Goal: Task Accomplishment & Management: Complete application form

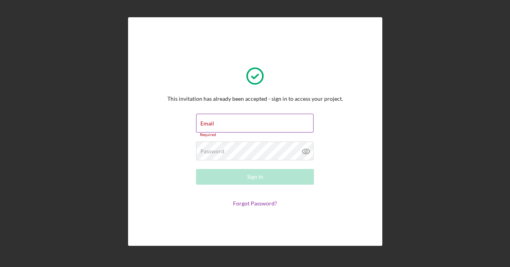
click at [274, 124] on div "Email Required" at bounding box center [255, 126] width 118 height 24
click at [274, 124] on input "Email" at bounding box center [254, 123] width 117 height 19
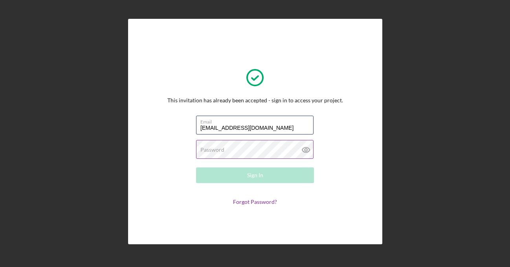
type input "[EMAIL_ADDRESS][DOMAIN_NAME]"
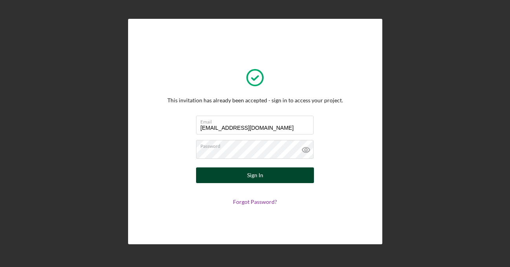
click at [241, 173] on button "Sign In" at bounding box center [255, 176] width 118 height 16
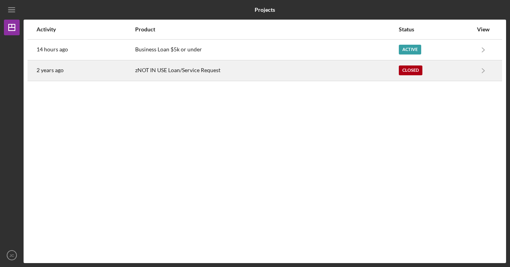
click at [467, 73] on div "Closed" at bounding box center [435, 71] width 74 height 20
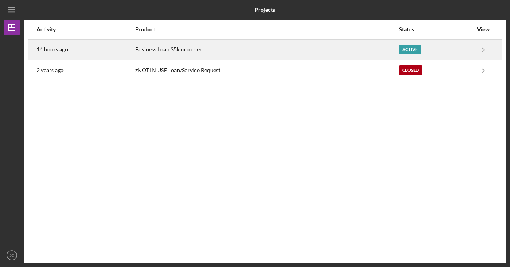
click at [310, 49] on div "Business Loan $5k or under" at bounding box center [266, 50] width 263 height 20
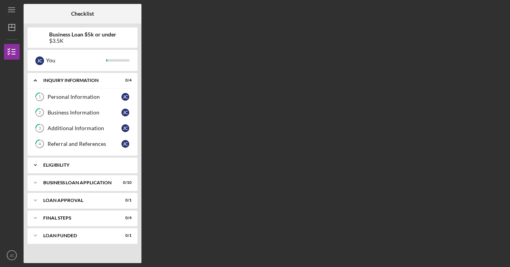
click at [86, 163] on div "Eligibility" at bounding box center [85, 165] width 84 height 5
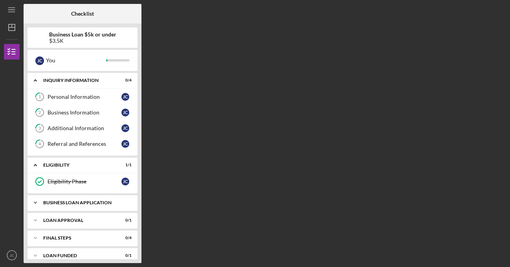
click at [108, 200] on div "Icon/Expander BUSINESS LOAN APPLICATION 0 / 10" at bounding box center [82, 203] width 110 height 16
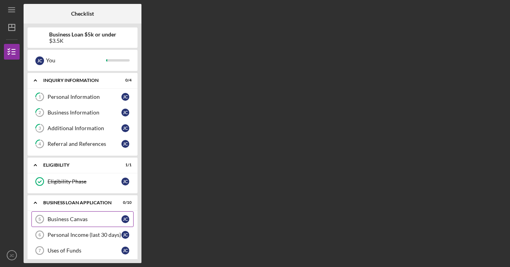
click at [82, 217] on div "Business Canvas" at bounding box center [84, 219] width 74 height 6
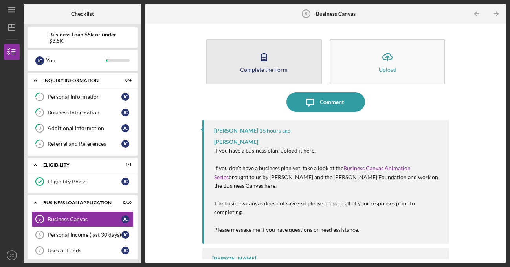
click at [240, 59] on button "Complete the Form Form" at bounding box center [263, 61] width 115 height 45
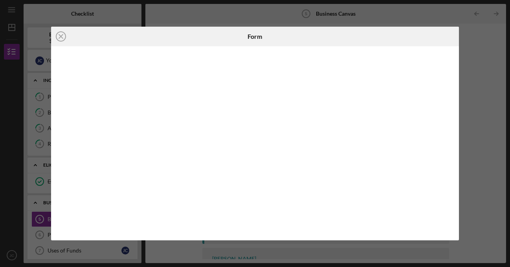
drag, startPoint x: 233, startPoint y: 40, endPoint x: 212, endPoint y: 36, distance: 20.8
click at [212, 36] on div "Form" at bounding box center [255, 37] width 136 height 20
click at [187, 51] on div at bounding box center [254, 143] width 407 height 194
drag, startPoint x: 192, startPoint y: 47, endPoint x: 192, endPoint y: 55, distance: 8.3
click at [192, 49] on div at bounding box center [254, 143] width 407 height 194
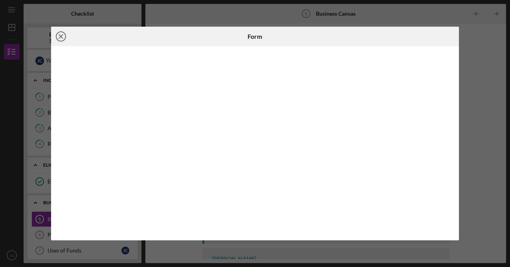
click at [66, 37] on circle at bounding box center [60, 36] width 9 height 9
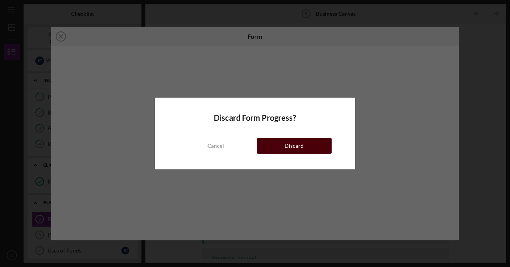
click at [296, 147] on div "Discard" at bounding box center [293, 146] width 19 height 16
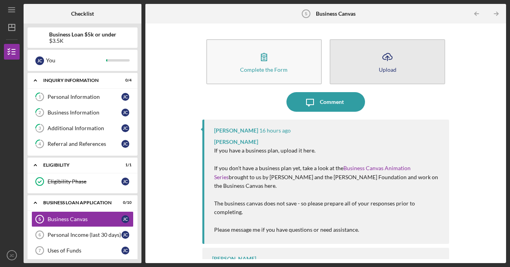
click at [403, 68] on button "Icon/Upload Upload" at bounding box center [386, 61] width 115 height 45
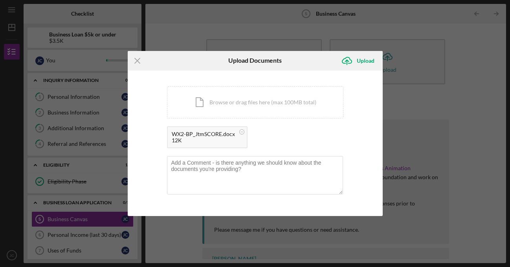
click at [470, 182] on div "Icon/Menu Close Upload Documents Icon/Upload Upload You're uploading documents …" at bounding box center [255, 133] width 510 height 267
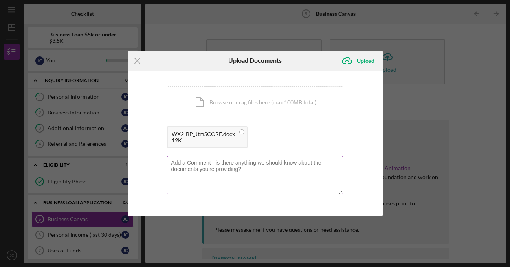
click at [251, 180] on textarea at bounding box center [255, 175] width 176 height 38
paste textarea "Items that help with our process: 3 computers, each running different OS in ord…"
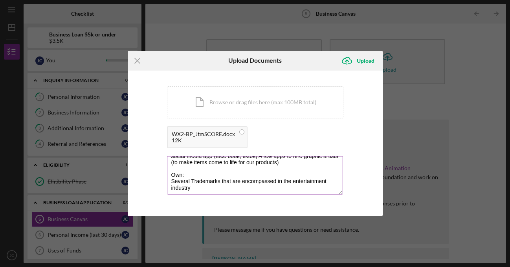
scroll to position [114, 0]
type textarea "Wanted to add things that the company owns in order to provide services- Items …"
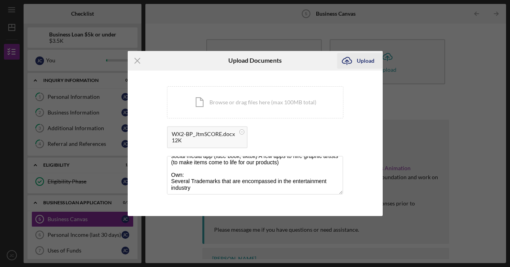
click at [365, 60] on div "Upload" at bounding box center [365, 61] width 18 height 16
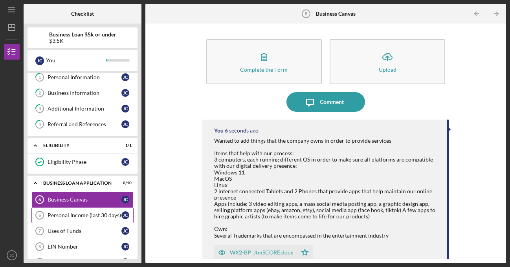
scroll to position [39, 0]
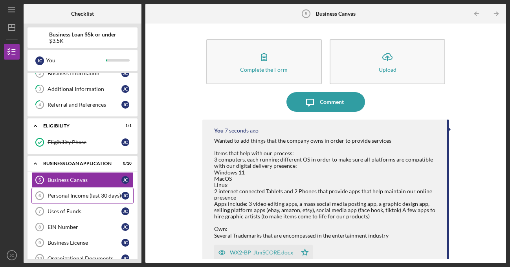
click at [94, 199] on link "Personal Income (last 30 days) 6 Personal Income (last 30 days) [PERSON_NAME]" at bounding box center [82, 196] width 102 height 16
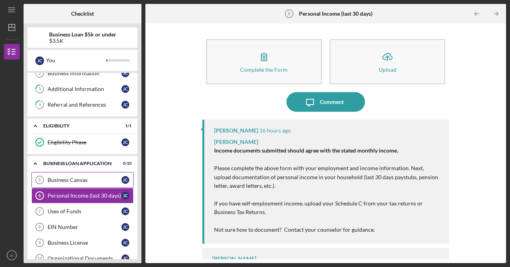
click at [89, 177] on div "Business Canvas" at bounding box center [84, 180] width 74 height 6
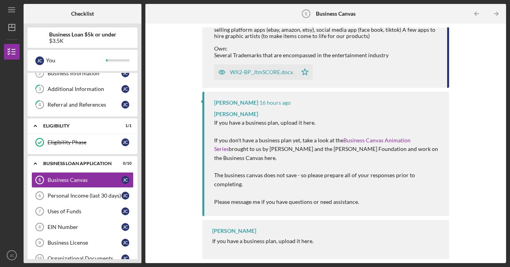
scroll to position [199, 0]
click at [85, 194] on div "Personal Income (last 30 days)" at bounding box center [84, 196] width 74 height 6
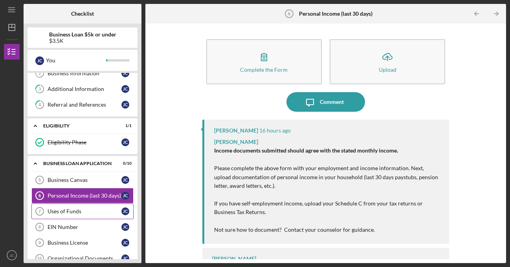
click at [63, 214] on div "Uses of Funds" at bounding box center [84, 211] width 74 height 6
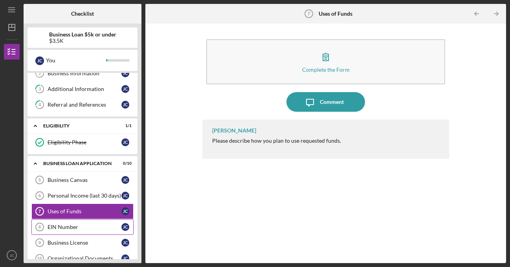
click at [66, 228] on div "EIN Number" at bounding box center [84, 227] width 74 height 6
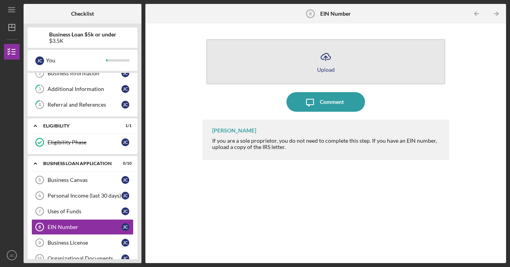
click at [320, 57] on icon "Icon/Upload" at bounding box center [326, 57] width 20 height 20
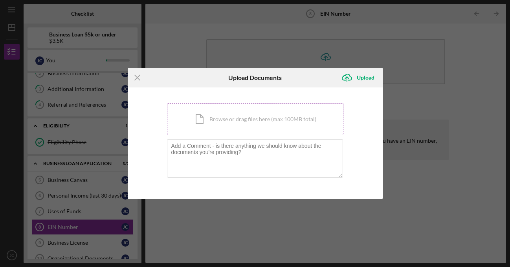
click at [231, 118] on div "Icon/Document Browse or drag files here (max 100MB total) Tap to choose files o…" at bounding box center [255, 119] width 176 height 32
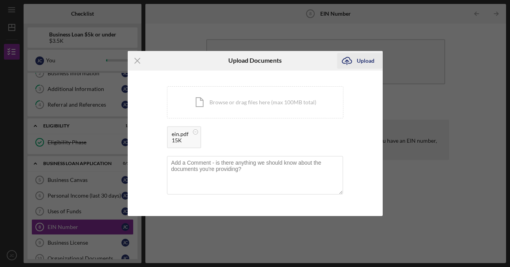
click at [353, 59] on icon "Icon/Upload" at bounding box center [347, 61] width 20 height 20
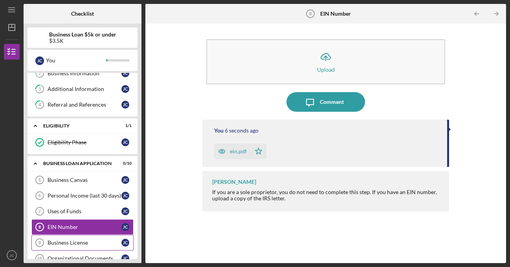
click at [80, 245] on div "Business License" at bounding box center [84, 243] width 74 height 6
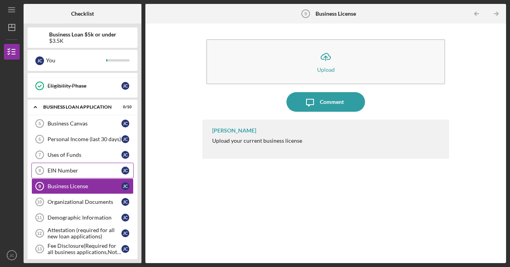
scroll to position [118, 0]
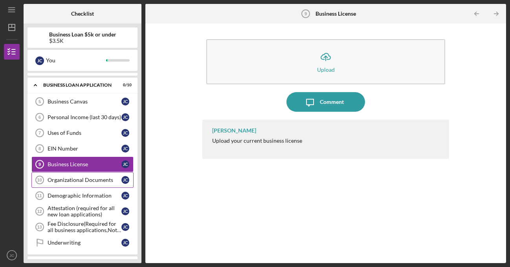
click at [90, 180] on div "Organizational Documents" at bounding box center [84, 180] width 74 height 6
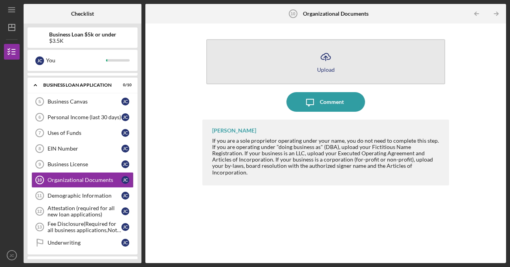
click at [331, 59] on icon "Icon/Upload" at bounding box center [326, 57] width 20 height 20
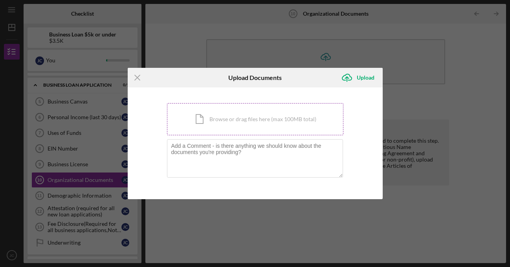
click at [250, 111] on div "Icon/Document Browse or drag files here (max 100MB total) Tap to choose files o…" at bounding box center [255, 119] width 176 height 32
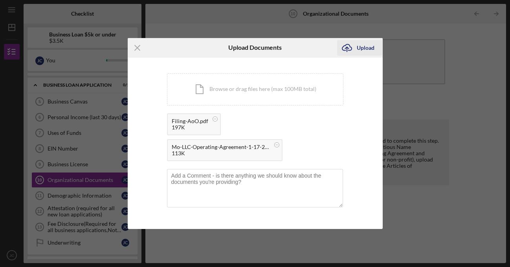
click at [361, 56] on div "Upload" at bounding box center [365, 48] width 18 height 16
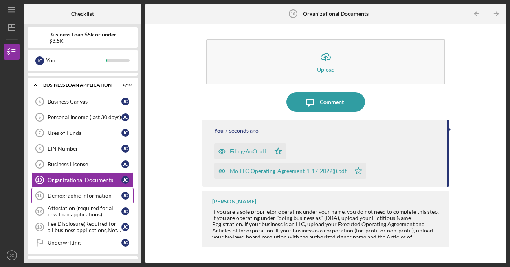
click at [81, 197] on div "Demographic Information" at bounding box center [84, 196] width 74 height 6
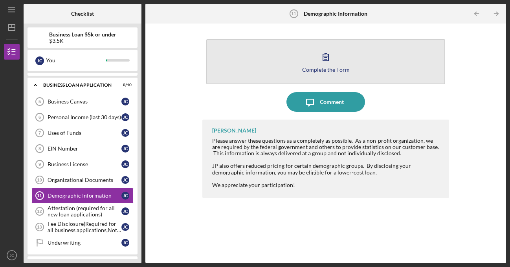
click at [307, 69] on div "Complete the Form" at bounding box center [325, 70] width 47 height 6
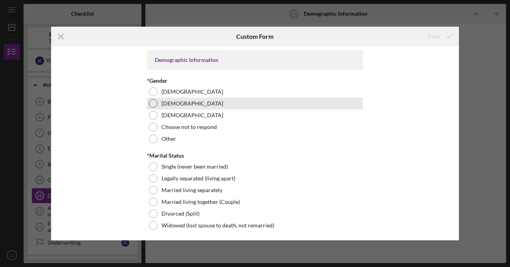
click at [152, 106] on div at bounding box center [153, 103] width 9 height 9
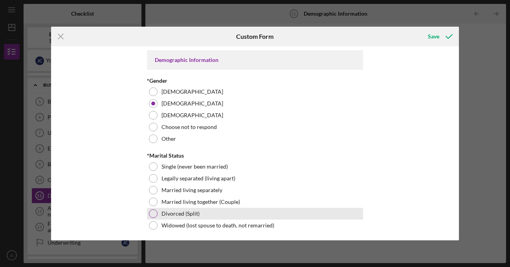
click at [152, 212] on div at bounding box center [153, 214] width 9 height 9
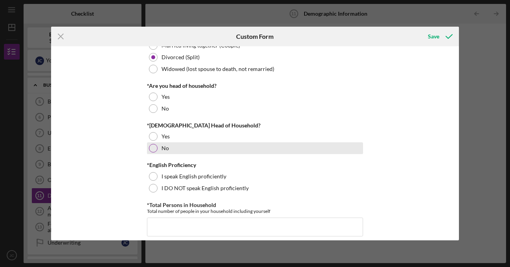
scroll to position [157, 0]
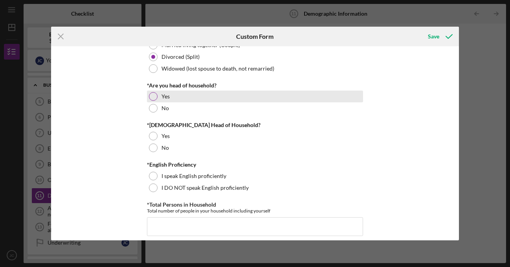
click at [153, 97] on div at bounding box center [153, 96] width 9 height 9
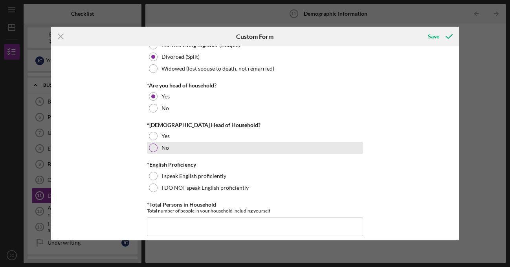
click at [151, 149] on div at bounding box center [153, 148] width 9 height 9
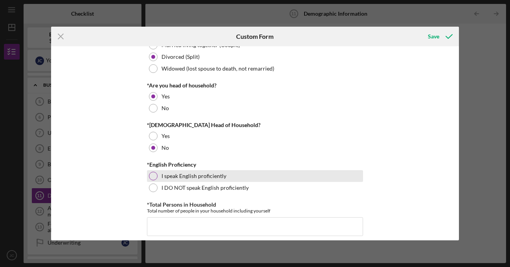
click at [153, 177] on div at bounding box center [153, 176] width 9 height 9
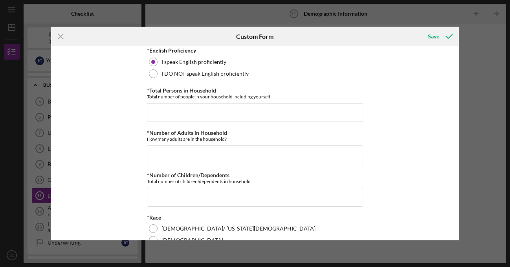
scroll to position [275, 0]
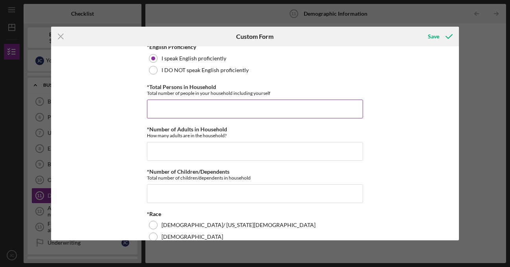
click at [178, 117] on input "*Total Persons in Household" at bounding box center [255, 109] width 216 height 19
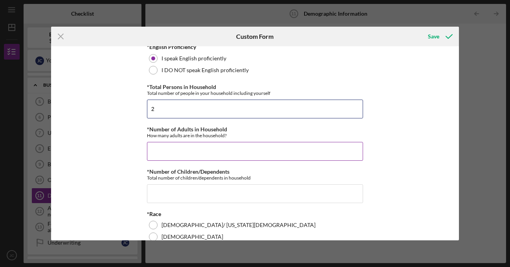
type input "2"
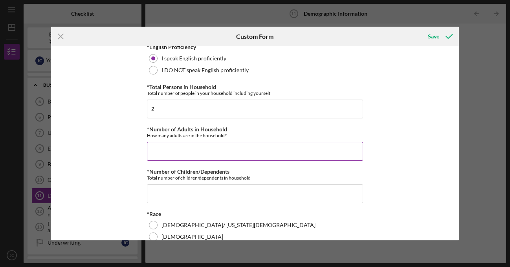
click at [175, 148] on input "*Number of Adults in Household" at bounding box center [255, 151] width 216 height 19
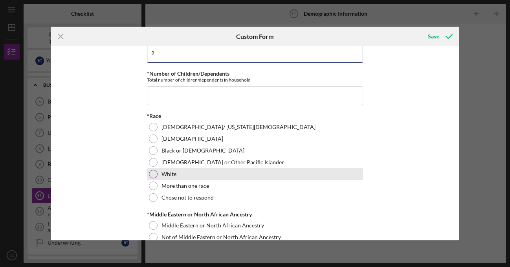
scroll to position [393, 0]
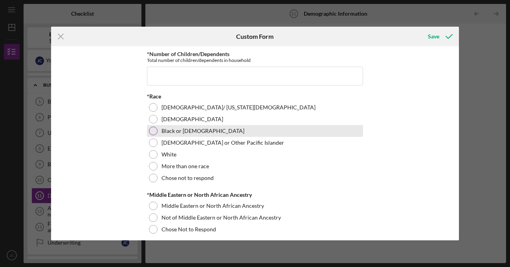
type input "2"
click at [151, 132] on div at bounding box center [153, 131] width 9 height 9
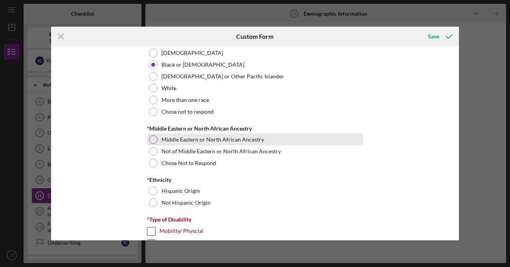
scroll to position [471, 0]
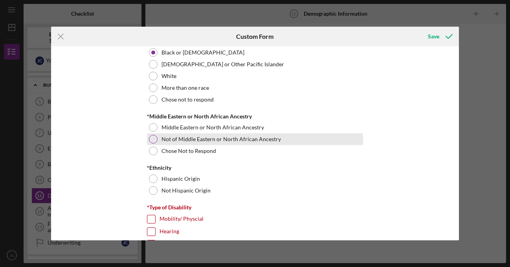
click at [150, 142] on div at bounding box center [153, 139] width 9 height 9
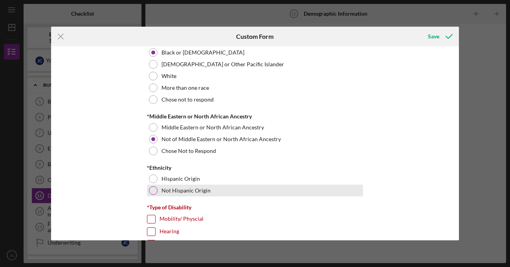
click at [156, 191] on div at bounding box center [153, 190] width 9 height 9
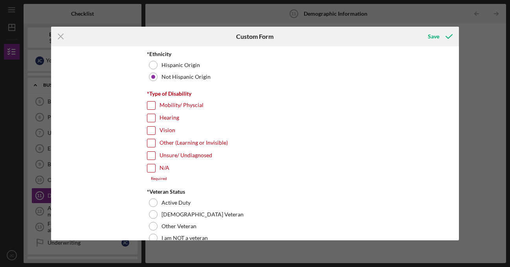
scroll to position [589, 0]
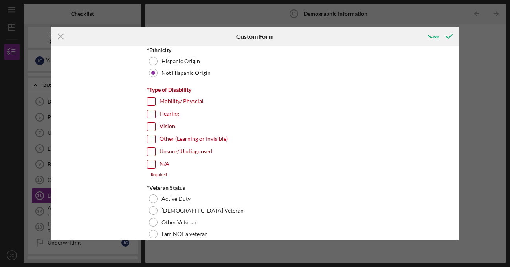
click at [151, 101] on input "Mobility/ Physcial" at bounding box center [151, 102] width 8 height 8
checkbox input "true"
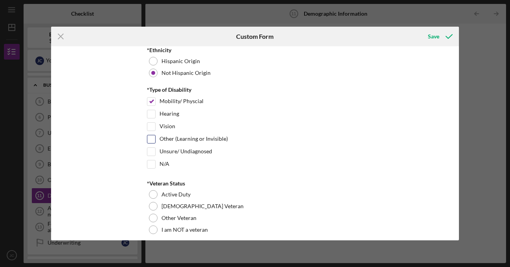
click at [149, 142] on input "Other (Learning or Invisible)" at bounding box center [151, 139] width 8 height 8
checkbox input "true"
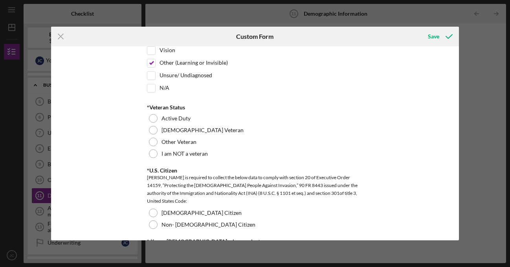
scroll to position [667, 0]
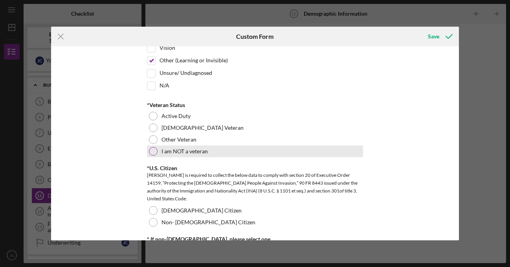
click at [150, 150] on div at bounding box center [153, 151] width 9 height 9
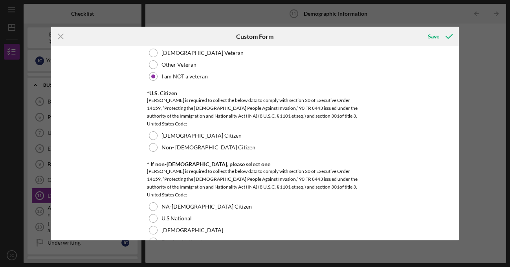
scroll to position [746, 0]
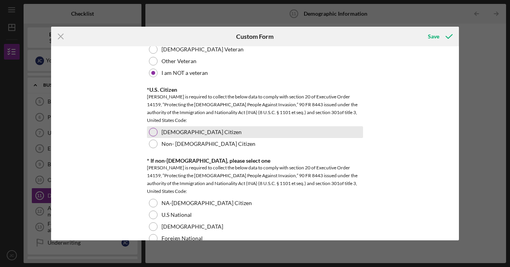
click at [150, 135] on div at bounding box center [153, 132] width 9 height 9
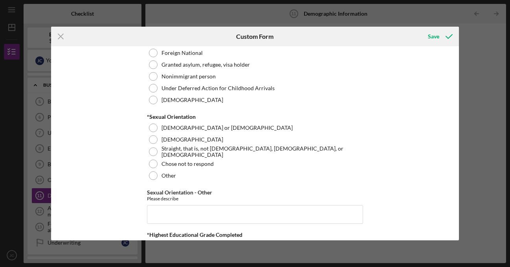
scroll to position [942, 0]
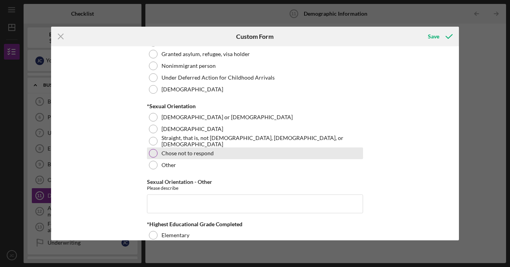
click at [149, 155] on div at bounding box center [153, 153] width 9 height 9
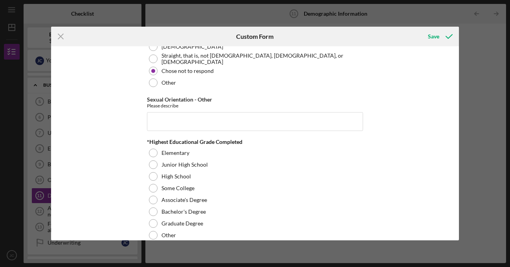
scroll to position [1060, 0]
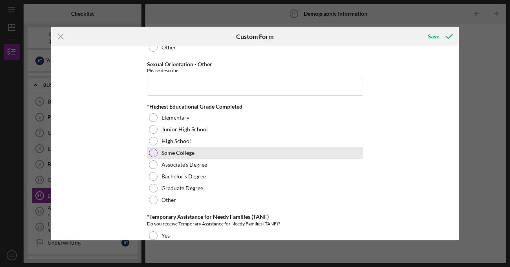
click at [152, 155] on div at bounding box center [153, 153] width 9 height 9
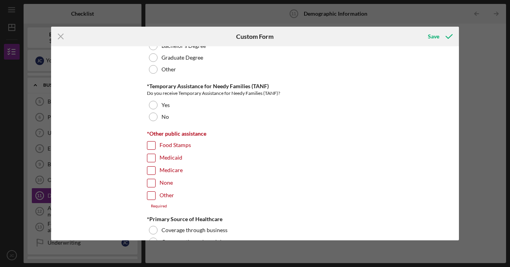
scroll to position [1217, 0]
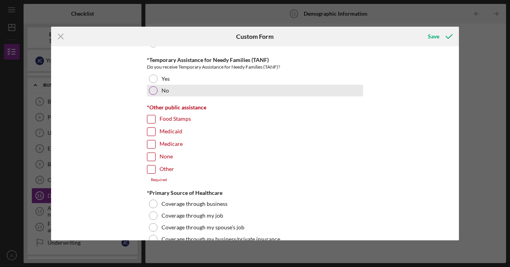
click at [152, 91] on div at bounding box center [153, 90] width 9 height 9
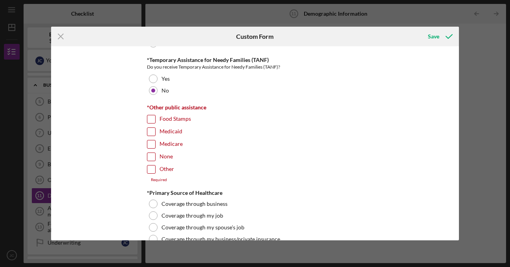
click at [149, 120] on input "Food Stamps" at bounding box center [151, 119] width 8 height 8
checkbox input "true"
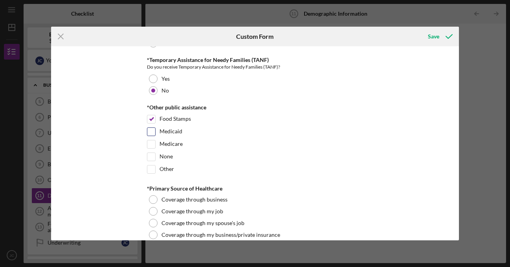
click at [149, 129] on input "Medicaid" at bounding box center [151, 132] width 8 height 8
checkbox input "true"
click at [152, 142] on input "Medicare" at bounding box center [151, 145] width 8 height 8
checkbox input "true"
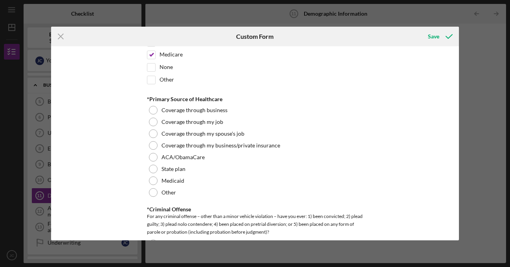
scroll to position [1335, 0]
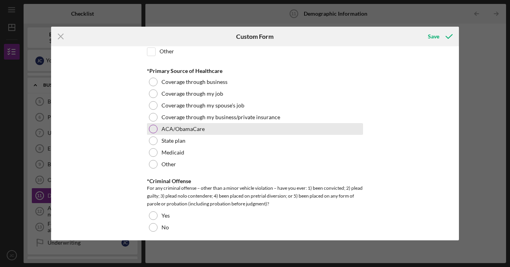
click at [150, 128] on div at bounding box center [153, 129] width 9 height 9
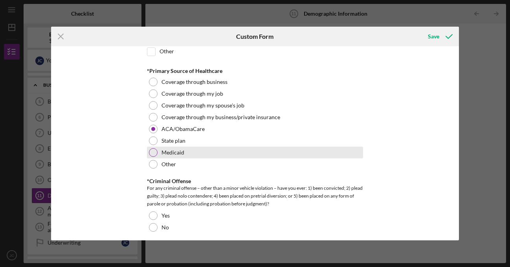
click at [152, 152] on div at bounding box center [153, 152] width 9 height 9
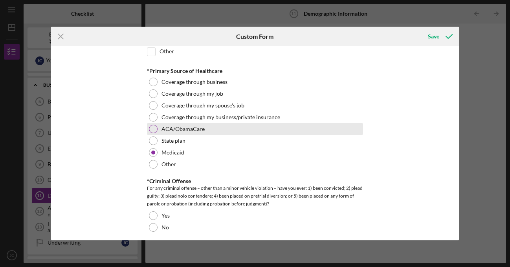
click at [152, 127] on div at bounding box center [153, 129] width 9 height 9
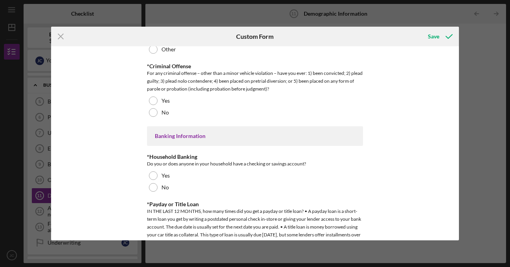
scroll to position [1452, 0]
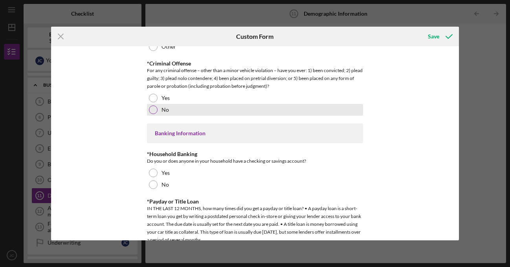
click at [153, 108] on div at bounding box center [153, 110] width 9 height 9
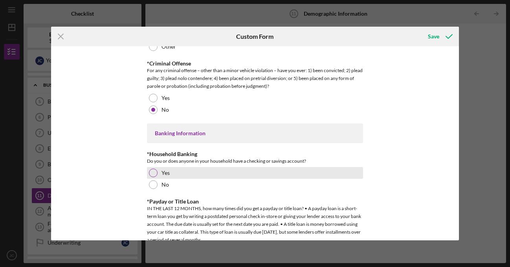
click at [155, 175] on div at bounding box center [153, 173] width 9 height 9
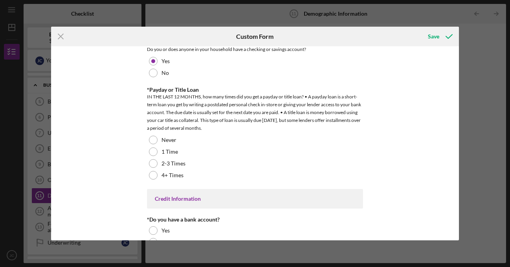
scroll to position [1570, 0]
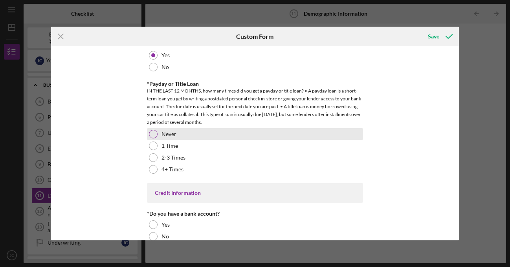
click at [153, 137] on div at bounding box center [153, 134] width 9 height 9
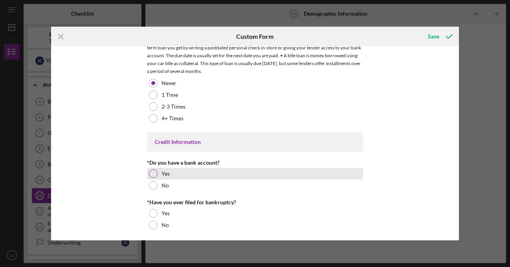
scroll to position [1623, 0]
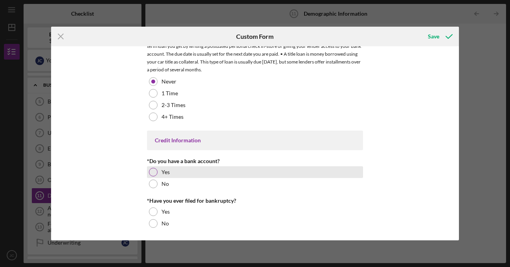
click at [158, 174] on div "Yes" at bounding box center [255, 172] width 216 height 12
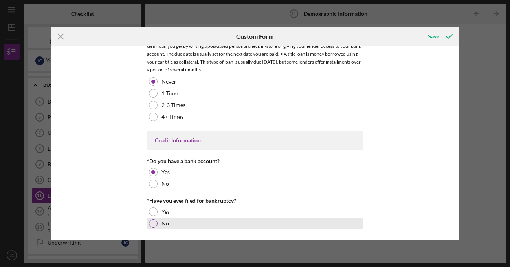
click at [155, 223] on div at bounding box center [153, 223] width 9 height 9
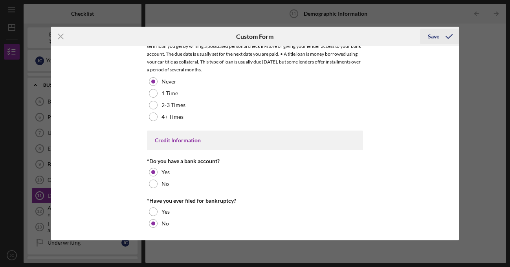
click at [437, 38] on div "Save" at bounding box center [432, 37] width 11 height 16
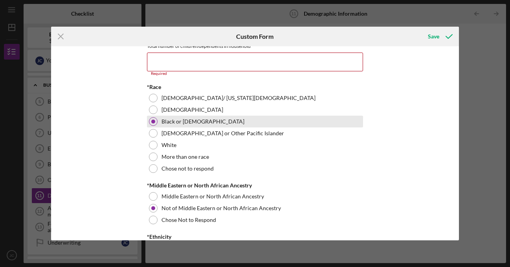
scroll to position [397, 0]
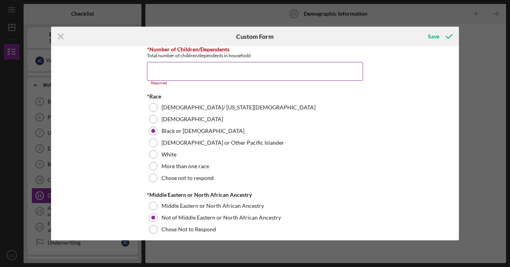
click at [259, 75] on input "*Number of Children/Dependents" at bounding box center [255, 71] width 216 height 19
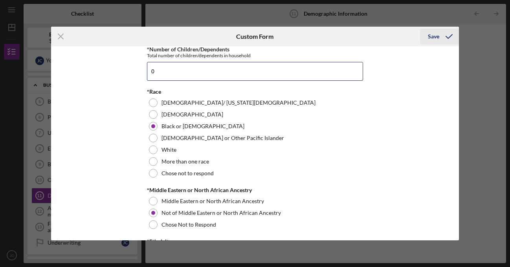
type input "0"
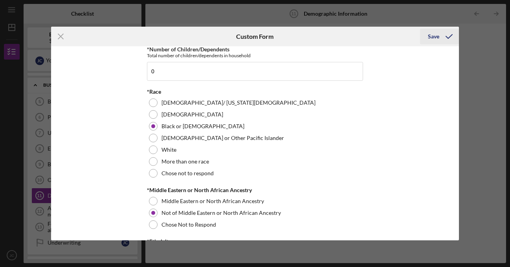
click at [442, 38] on icon "submit" at bounding box center [449, 37] width 20 height 20
click at [437, 33] on div "Save" at bounding box center [432, 37] width 11 height 16
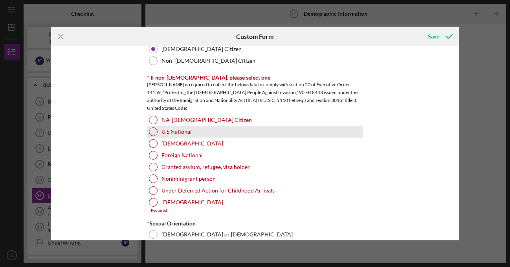
scroll to position [790, 0]
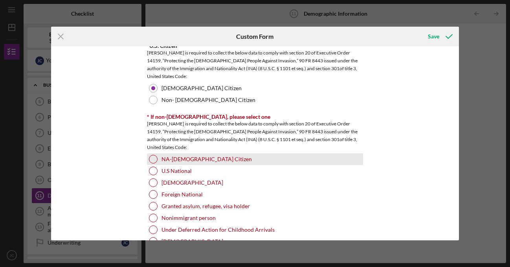
click at [150, 159] on div at bounding box center [153, 159] width 9 height 9
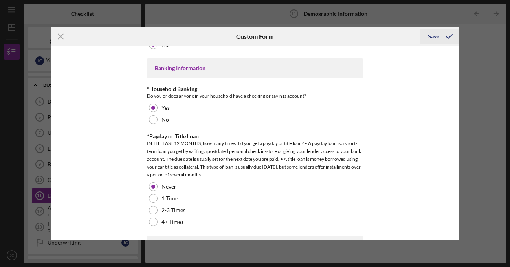
scroll to position [1505, 0]
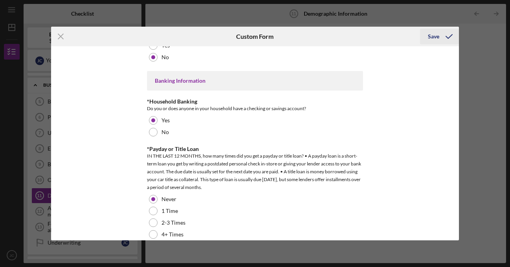
click at [436, 38] on div "Save" at bounding box center [432, 37] width 11 height 16
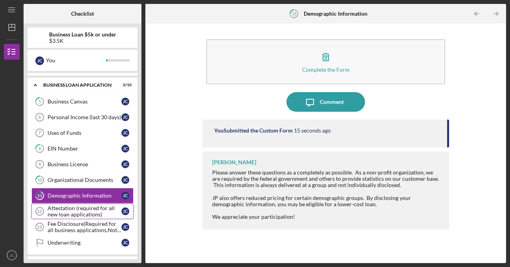
click at [80, 211] on div "Attestation (required for all new loan applications)" at bounding box center [84, 211] width 74 height 13
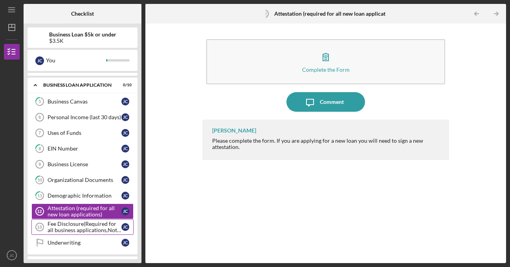
click at [89, 229] on div "Fee Disclosure(Required for all business applications,Not needed for Contractor…" at bounding box center [84, 227] width 74 height 13
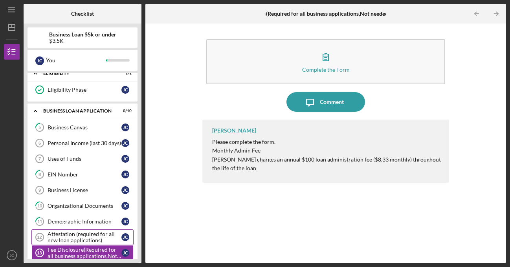
scroll to position [91, 0]
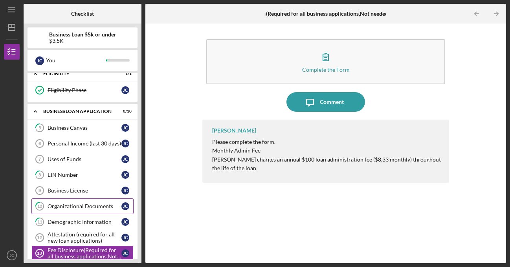
click at [77, 203] on div "Organizational Documents" at bounding box center [84, 206] width 74 height 6
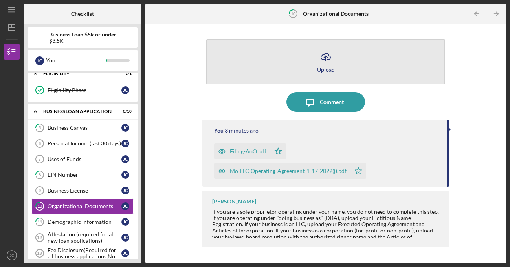
click at [336, 65] on button "Icon/Upload Upload" at bounding box center [325, 61] width 239 height 45
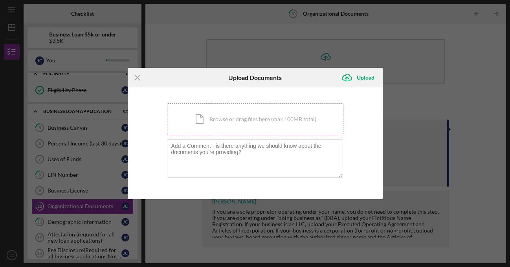
click at [244, 122] on div "Icon/Document Browse or drag files here (max 100MB total) Tap to choose files o…" at bounding box center [255, 119] width 176 height 32
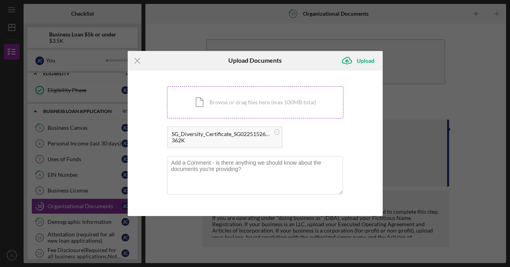
click at [203, 110] on div "Icon/Document Browse or drag files here (max 100MB total) Tap to choose files o…" at bounding box center [255, 102] width 176 height 32
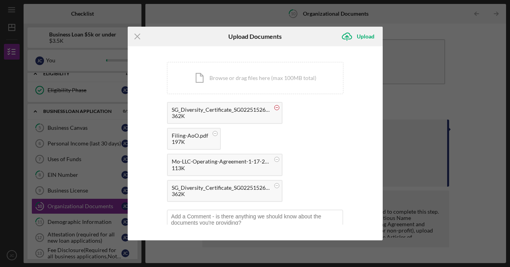
click at [276, 109] on circle at bounding box center [276, 108] width 5 height 5
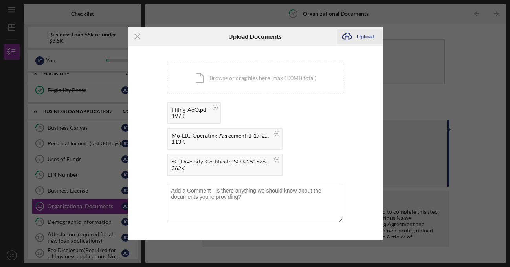
click at [364, 44] on div "Upload" at bounding box center [365, 37] width 18 height 16
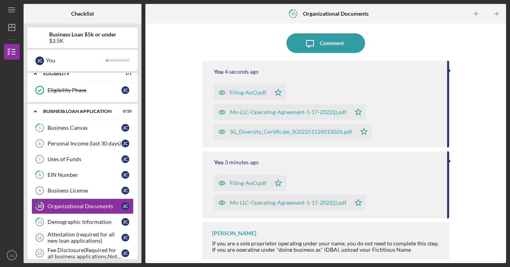
scroll to position [61, 0]
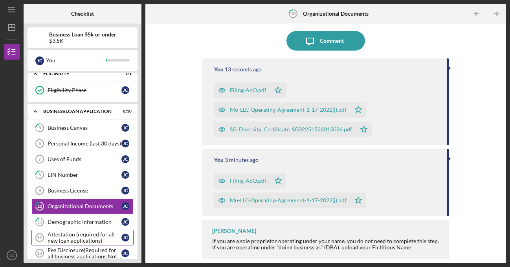
click at [104, 237] on div "Attestation (required for all new loan applications)" at bounding box center [84, 238] width 74 height 13
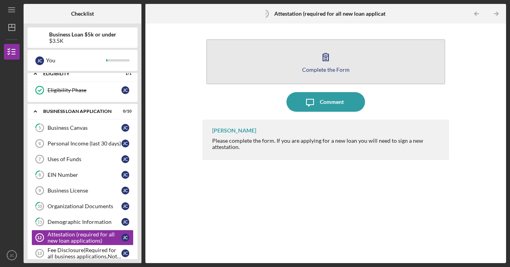
click at [330, 55] on icon "button" at bounding box center [326, 57] width 20 height 20
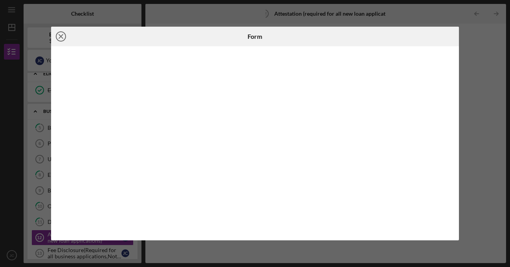
click at [62, 35] on line at bounding box center [61, 37] width 4 height 4
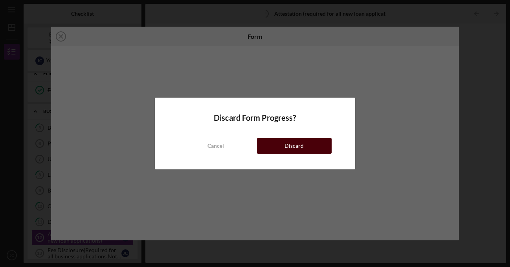
click at [283, 141] on button "Discard" at bounding box center [294, 146] width 75 height 16
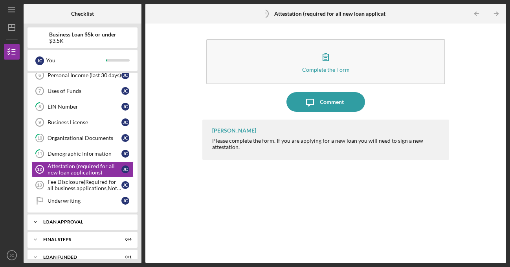
scroll to position [170, 0]
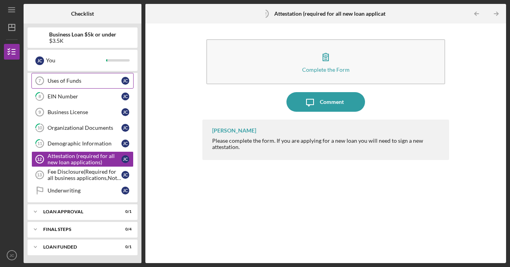
click at [71, 84] on link "Uses of Funds 7 Uses of Funds [PERSON_NAME]" at bounding box center [82, 81] width 102 height 16
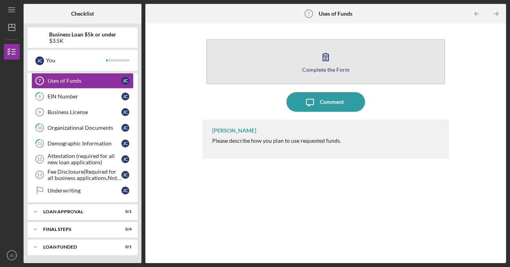
click at [323, 71] on div "Complete the Form" at bounding box center [325, 70] width 47 height 6
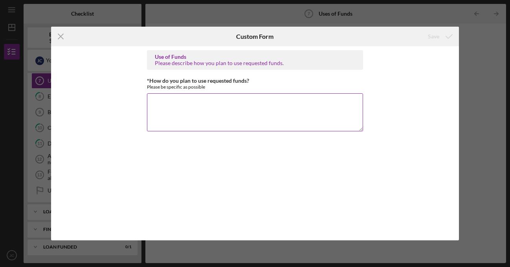
click at [176, 110] on textarea "*How do you plan to use requested funds?" at bounding box center [255, 112] width 216 height 38
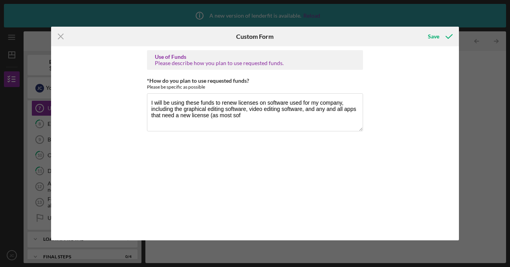
click at [389, 190] on div "Use of Funds Please describe how you plan to use requested funds. *How do you p…" at bounding box center [254, 143] width 407 height 194
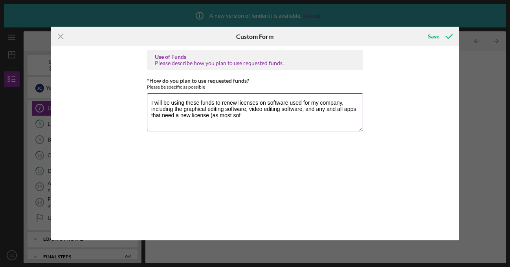
click at [265, 120] on textarea "I will be using these funds to renew licenses on software used for my company, …" at bounding box center [255, 112] width 216 height 38
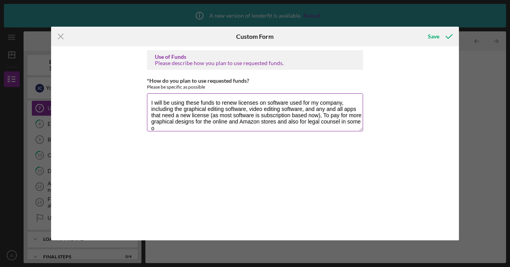
scroll to position [0, 0]
type textarea "I will be using these funds to renew licenses on software used for my company, …"
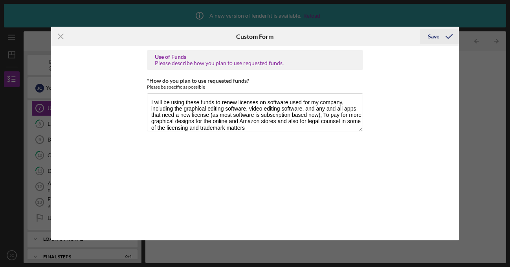
click at [433, 37] on div "Save" at bounding box center [432, 37] width 11 height 16
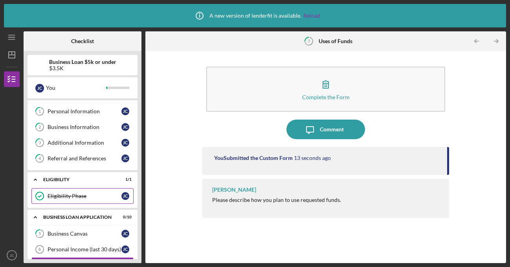
scroll to position [52, 0]
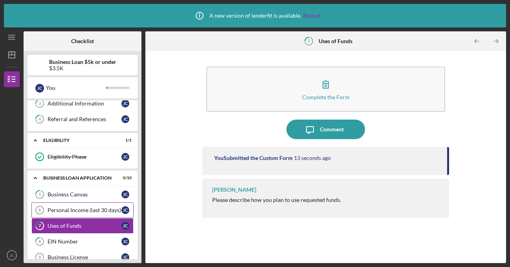
click at [85, 206] on link "Personal Income (last 30 days) 6 Personal Income (last 30 days) [PERSON_NAME]" at bounding box center [82, 211] width 102 height 16
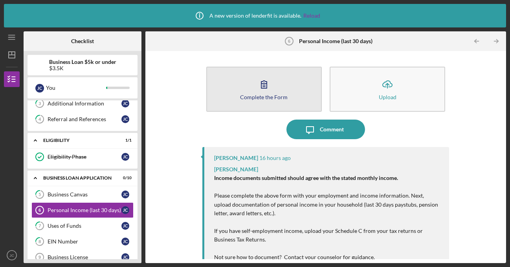
click at [261, 91] on icon "button" at bounding box center [264, 85] width 20 height 20
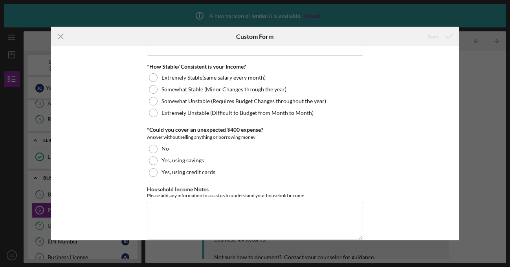
scroll to position [468, 0]
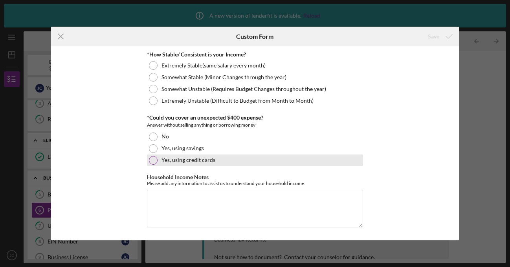
click at [152, 161] on div at bounding box center [153, 160] width 9 height 9
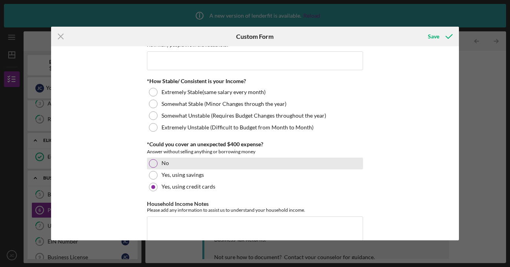
scroll to position [429, 0]
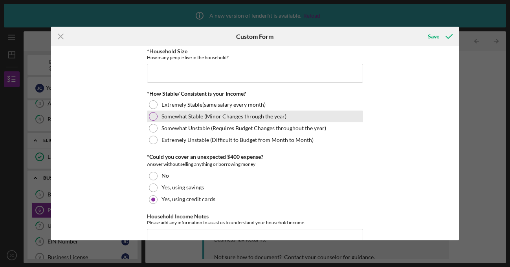
click at [150, 114] on div at bounding box center [153, 116] width 9 height 9
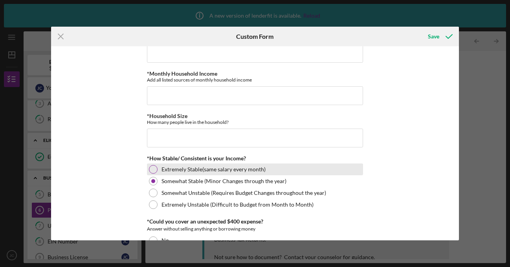
scroll to position [351, 0]
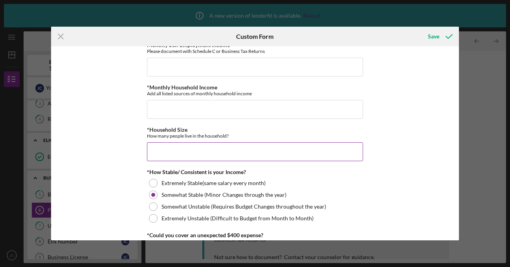
click at [190, 151] on input "*Household Size" at bounding box center [255, 151] width 216 height 19
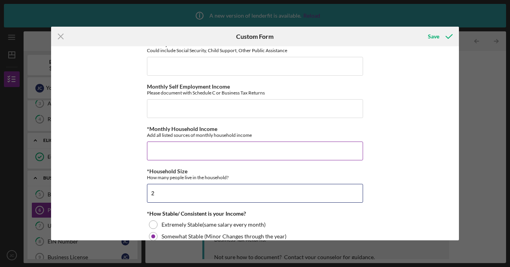
scroll to position [272, 0]
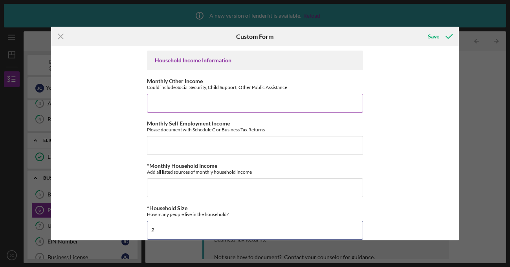
type input "2"
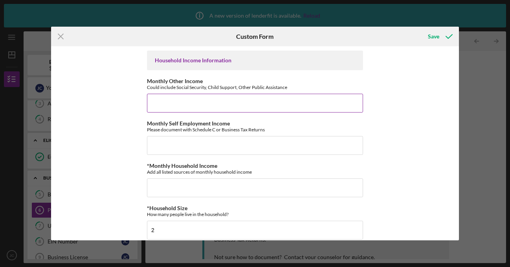
click at [172, 97] on input "Monthly Other Income" at bounding box center [255, 103] width 216 height 19
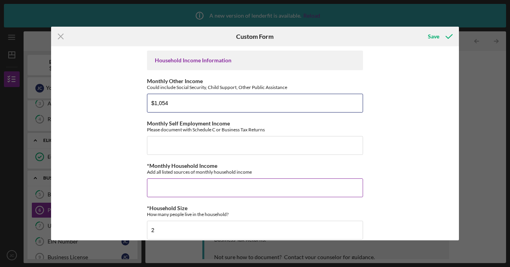
type input "$1,054"
click at [166, 188] on input "*Monthly Household Income" at bounding box center [255, 188] width 216 height 19
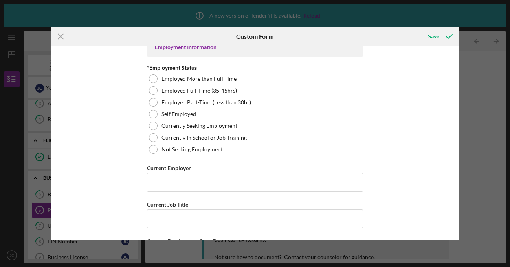
scroll to position [0, 0]
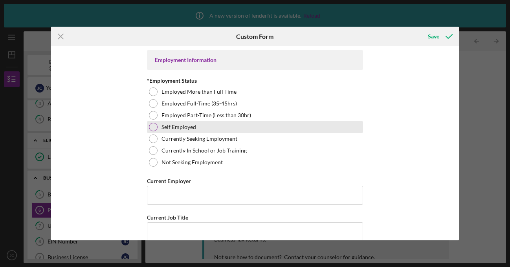
type input "$1,054"
click at [152, 127] on div at bounding box center [153, 127] width 9 height 9
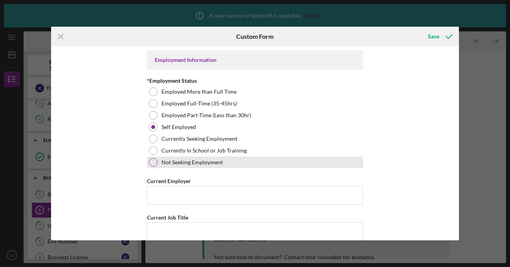
click at [152, 163] on div at bounding box center [153, 162] width 9 height 9
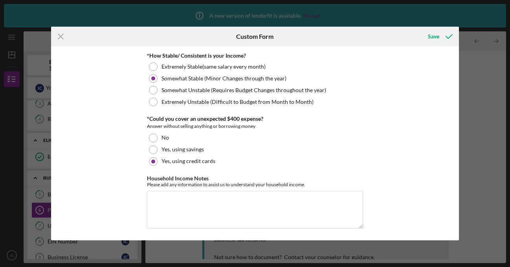
scroll to position [468, 0]
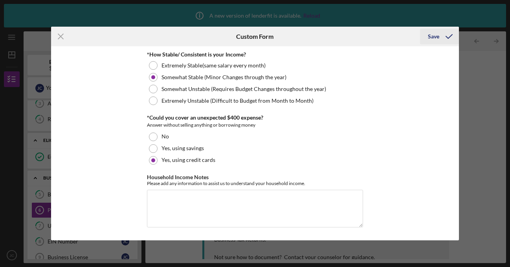
click at [431, 39] on div "Save" at bounding box center [432, 37] width 11 height 16
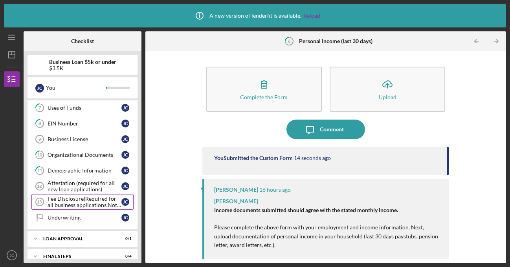
scroll to position [197, 0]
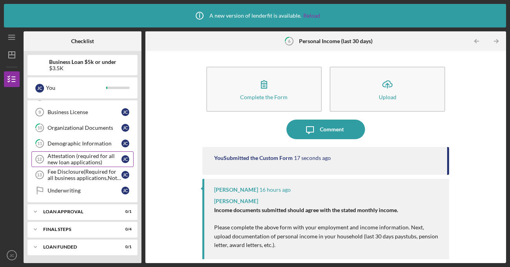
click at [80, 160] on div "Attestation (required for all new loan applications)" at bounding box center [84, 159] width 74 height 13
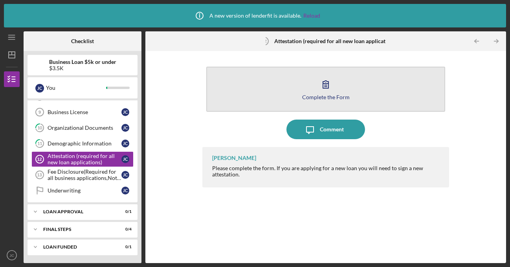
click at [325, 84] on icon "button" at bounding box center [325, 84] width 5 height 7
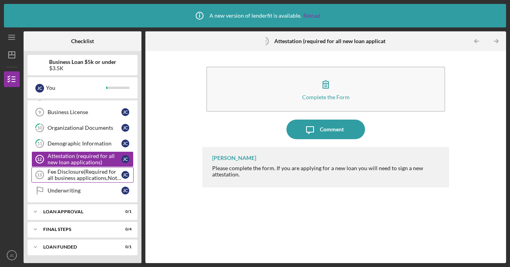
click at [94, 178] on div "Fee Disclosure(Required for all business applications,Not needed for Contractor…" at bounding box center [84, 175] width 74 height 13
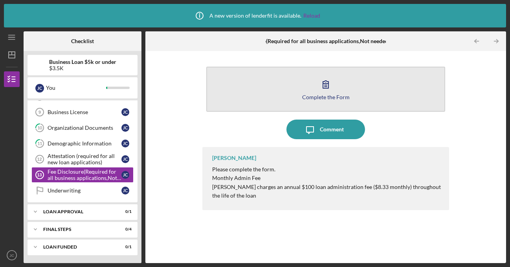
click at [311, 94] on div "Complete the Form" at bounding box center [325, 97] width 47 height 6
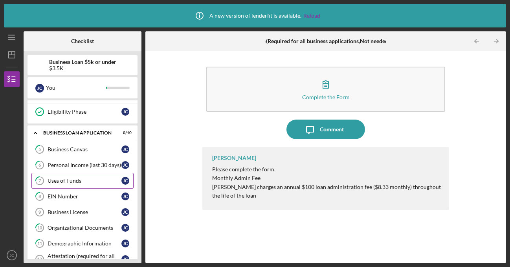
scroll to position [80, 0]
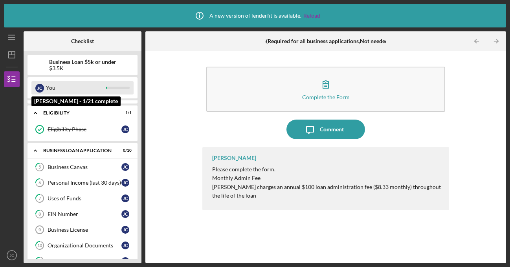
click at [86, 91] on div "You" at bounding box center [76, 87] width 60 height 13
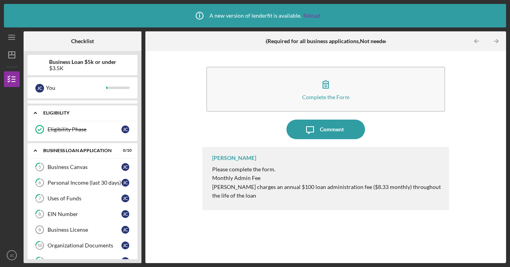
click at [51, 113] on div "Eligibility" at bounding box center [85, 113] width 84 height 5
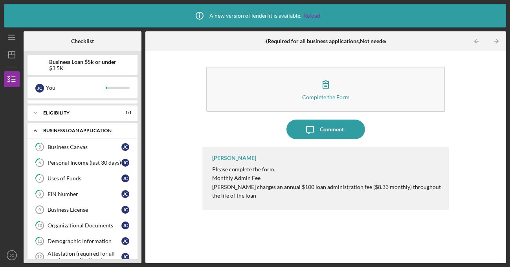
click at [46, 129] on div "BUSINESS LOAN APPLICATION" at bounding box center [85, 130] width 84 height 5
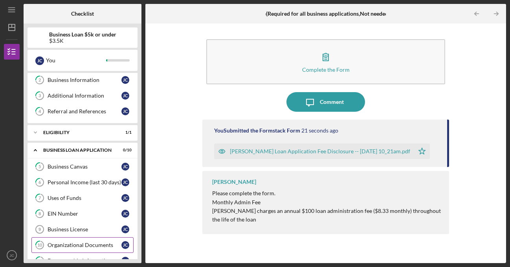
scroll to position [32, 0]
click at [61, 150] on div "BUSINESS LOAN APPLICATION" at bounding box center [85, 150] width 84 height 5
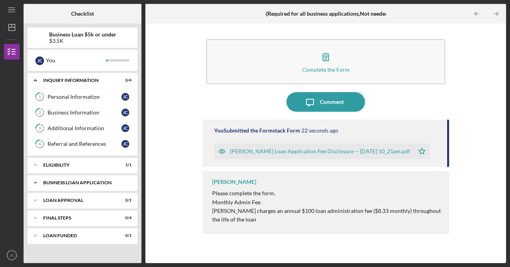
scroll to position [0, 0]
click at [98, 164] on div "Eligibility" at bounding box center [85, 165] width 84 height 5
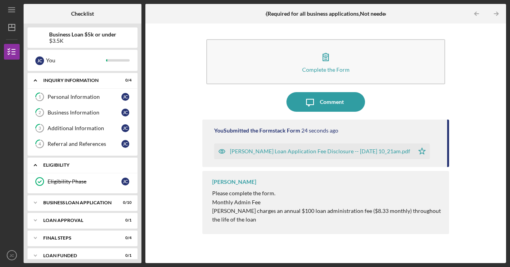
click at [98, 164] on div "Eligibility" at bounding box center [85, 165] width 84 height 5
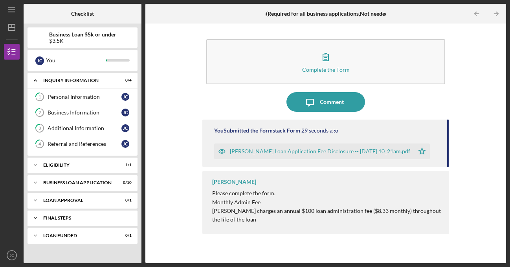
click at [94, 216] on div "Final Steps" at bounding box center [85, 218] width 84 height 5
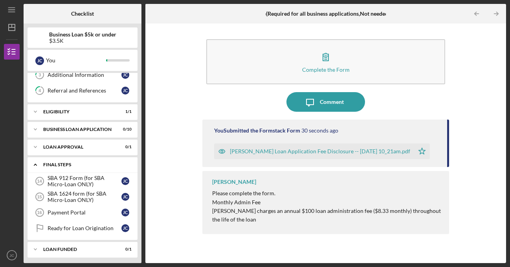
scroll to position [56, 0]
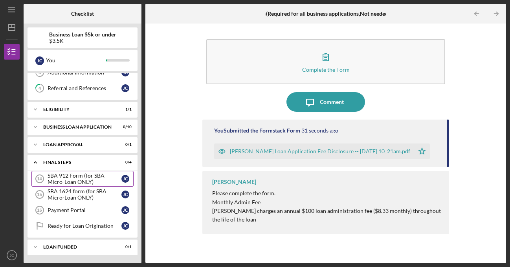
click at [86, 181] on div "SBA 912 Form (for SBA Micro-Loan ONLY)" at bounding box center [84, 179] width 74 height 13
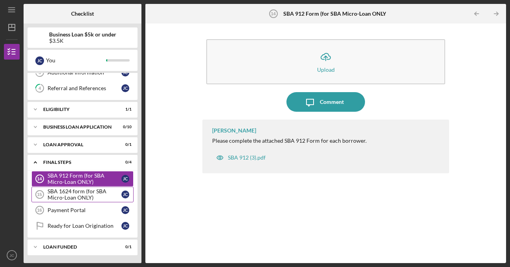
click at [84, 193] on div "SBA 1624 form (for SBA Micro-Loan ONLY)" at bounding box center [84, 194] width 74 height 13
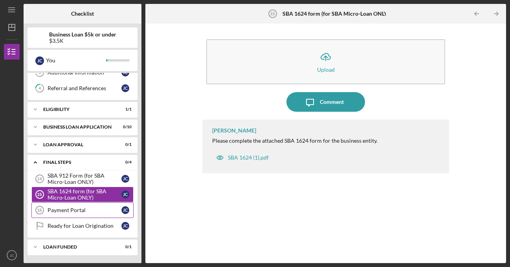
click at [80, 211] on div "Payment Portal" at bounding box center [84, 210] width 74 height 6
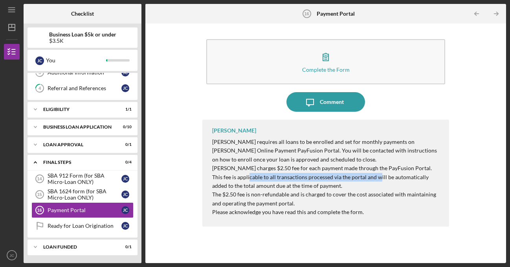
drag, startPoint x: 232, startPoint y: 176, endPoint x: 358, endPoint y: 173, distance: 126.0
click at [358, 173] on p "Justine Petersen charges $2.50 fee for each payment made through the PayFusion …" at bounding box center [326, 177] width 229 height 26
